Goal: Task Accomplishment & Management: Use online tool/utility

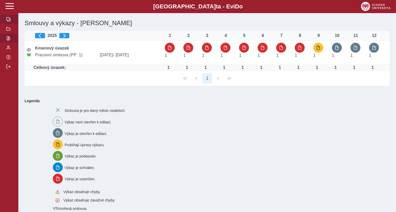
click at [9, 40] on span "button" at bounding box center [8, 38] width 4 height 4
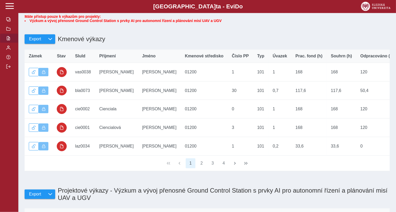
scroll to position [64, 0]
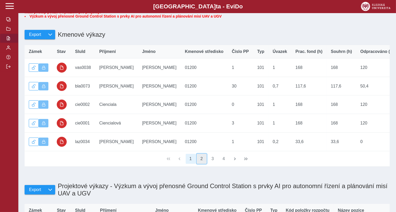
click at [205, 163] on button "2" at bounding box center [202, 159] width 10 height 10
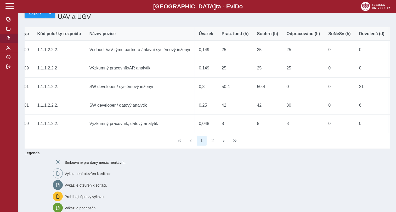
scroll to position [0, 271]
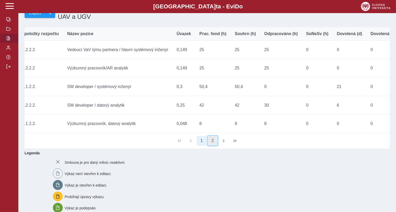
click at [214, 146] on button "2" at bounding box center [213, 141] width 10 height 10
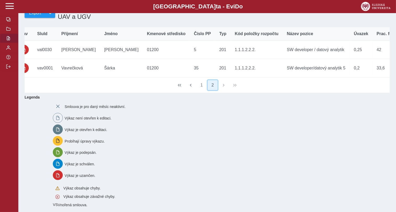
scroll to position [0, 39]
click at [59, 93] on div "1 2" at bounding box center [207, 84] width 365 height 15
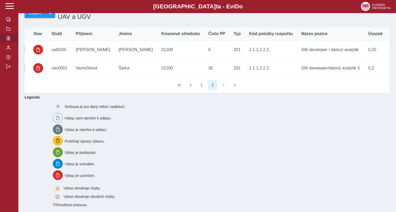
scroll to position [0, 0]
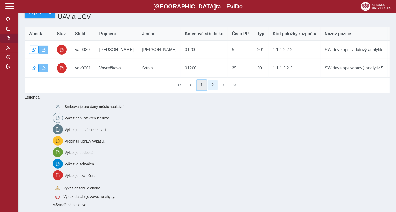
click at [203, 90] on button "1" at bounding box center [202, 85] width 10 height 10
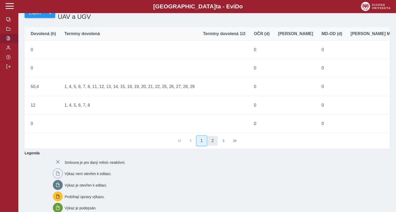
scroll to position [0, 666]
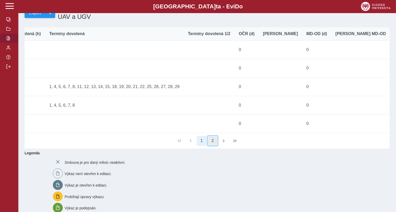
click at [212, 146] on button "2" at bounding box center [213, 141] width 10 height 10
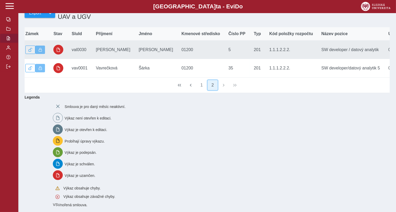
scroll to position [0, 0]
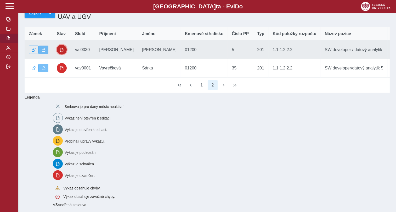
click at [60, 55] on button "button" at bounding box center [62, 50] width 10 height 10
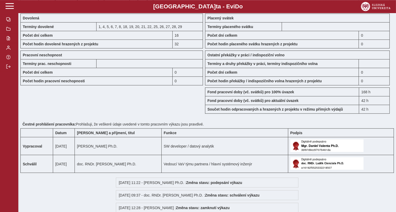
scroll to position [424, 0]
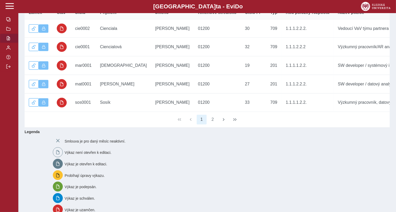
scroll to position [257, 0]
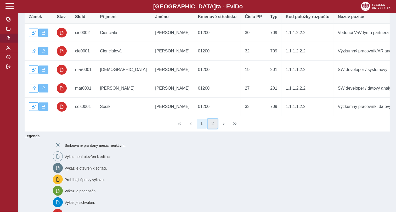
click at [213, 129] on button "2" at bounding box center [213, 124] width 10 height 10
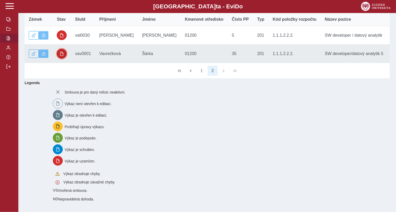
click at [61, 59] on button "button" at bounding box center [62, 54] width 10 height 10
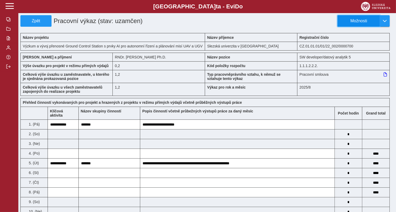
click at [366, 19] on span "Možnosti" at bounding box center [359, 21] width 34 height 5
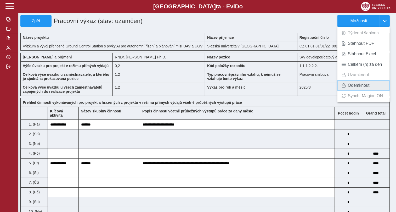
click at [359, 83] on span "Odemknout" at bounding box center [359, 85] width 22 height 4
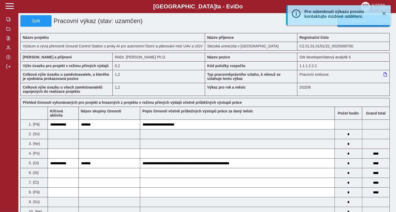
click at [237, 19] on div "Možnosti" at bounding box center [285, 21] width 218 height 12
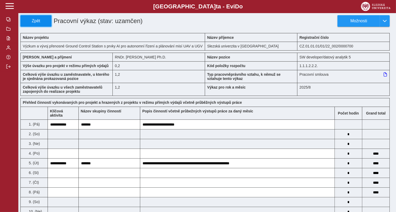
click at [38, 23] on span "Zpět" at bounding box center [36, 21] width 26 height 5
